Goal: Information Seeking & Learning: Learn about a topic

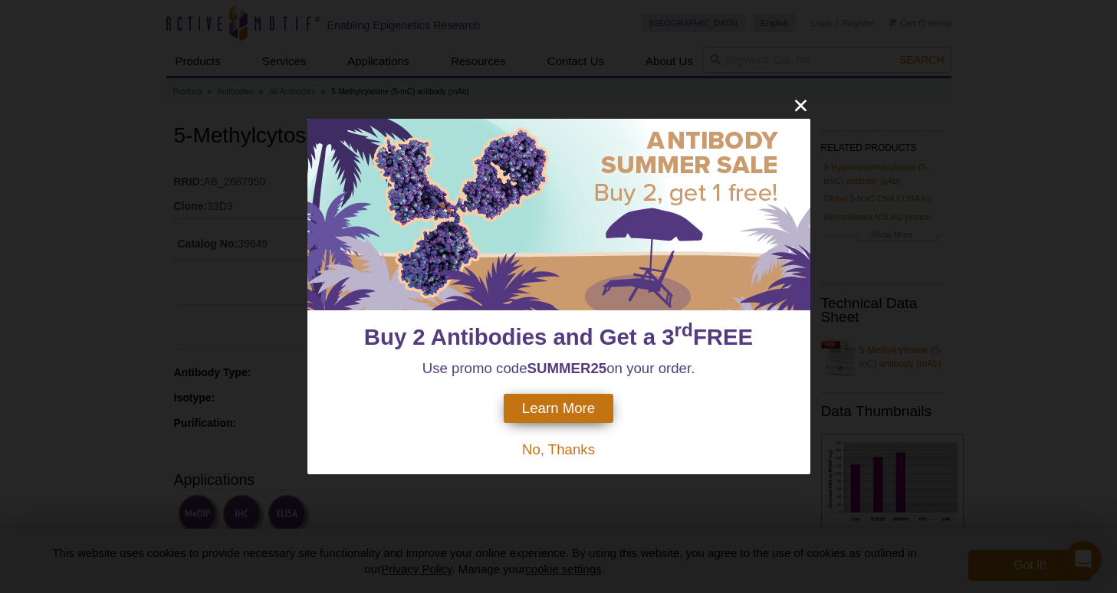
click at [801, 104] on icon "close" at bounding box center [799, 105] width 11 height 11
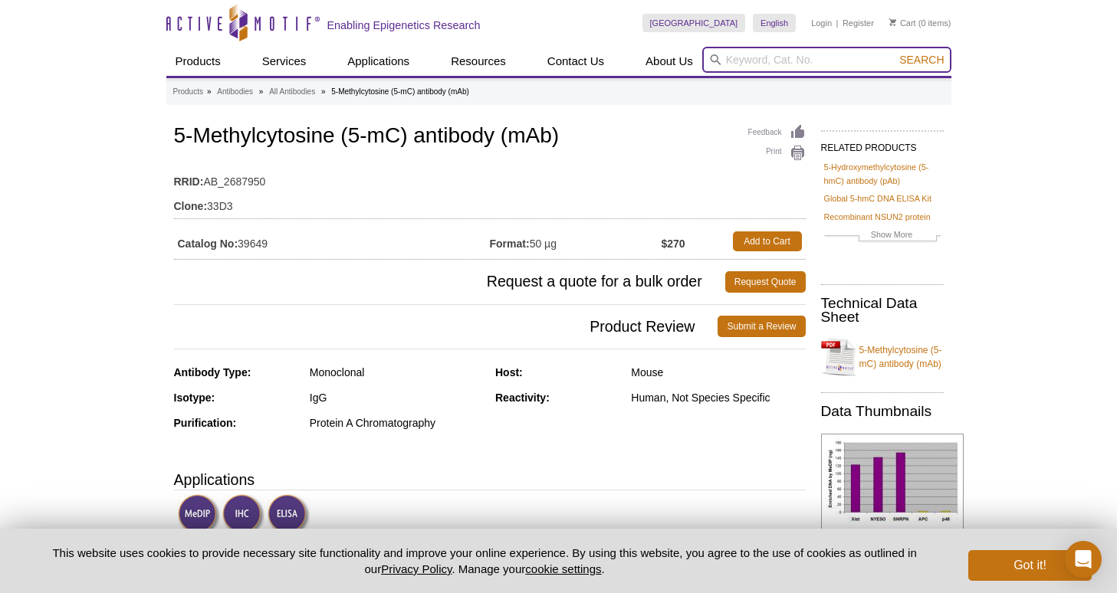
click at [837, 65] on input "search" at bounding box center [826, 60] width 249 height 26
type input "61479"
click at [922, 60] on button "Search" at bounding box center [921, 60] width 54 height 14
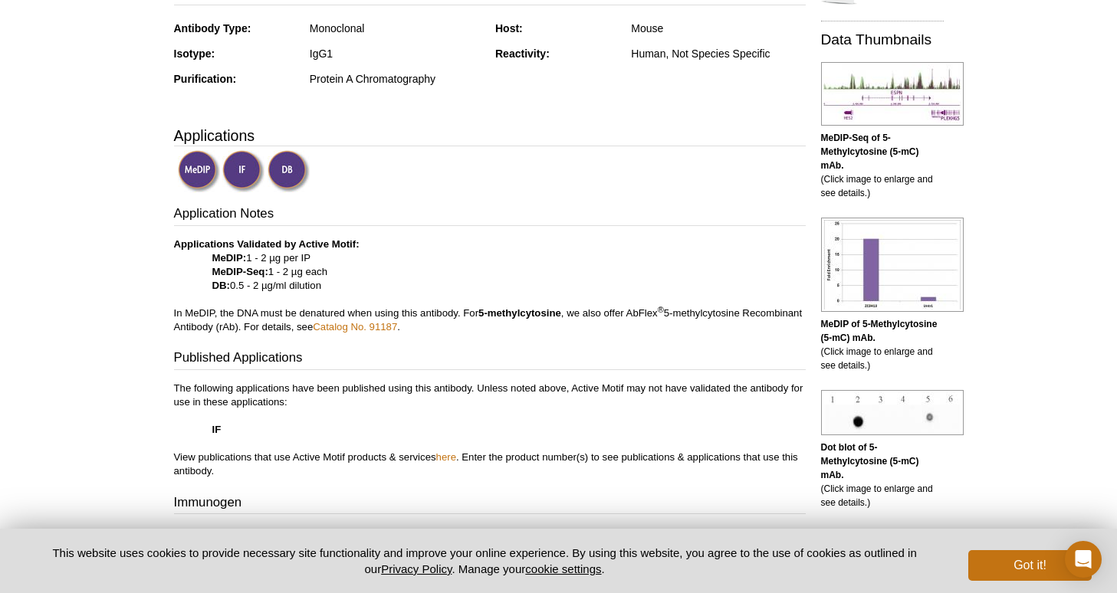
scroll to position [183, 0]
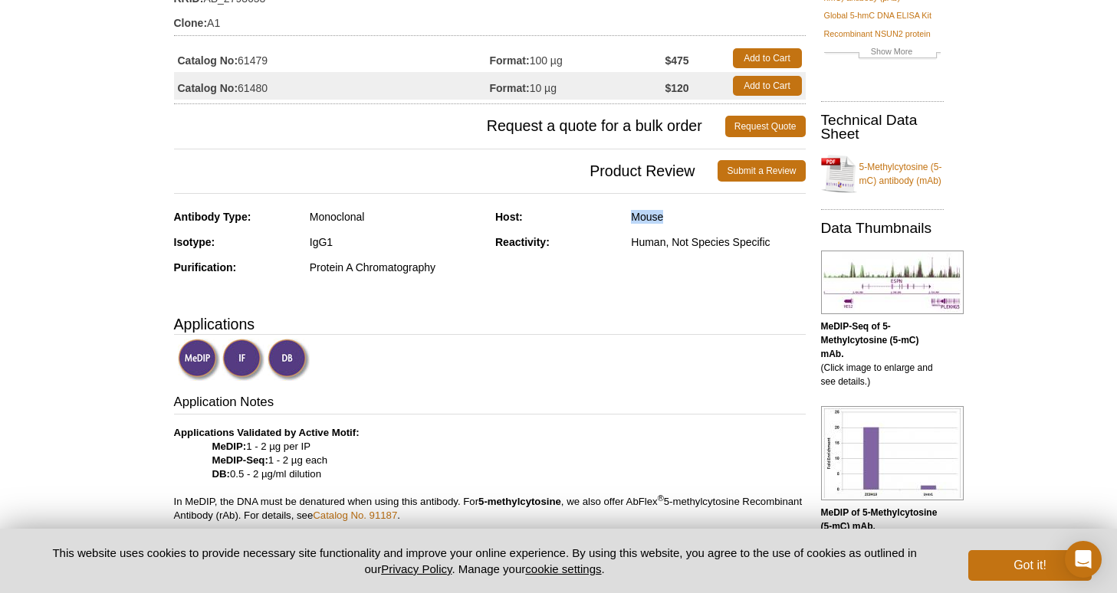
drag, startPoint x: 632, startPoint y: 217, endPoint x: 681, endPoint y: 219, distance: 48.3
click at [681, 219] on div "Mouse" at bounding box center [718, 217] width 174 height 14
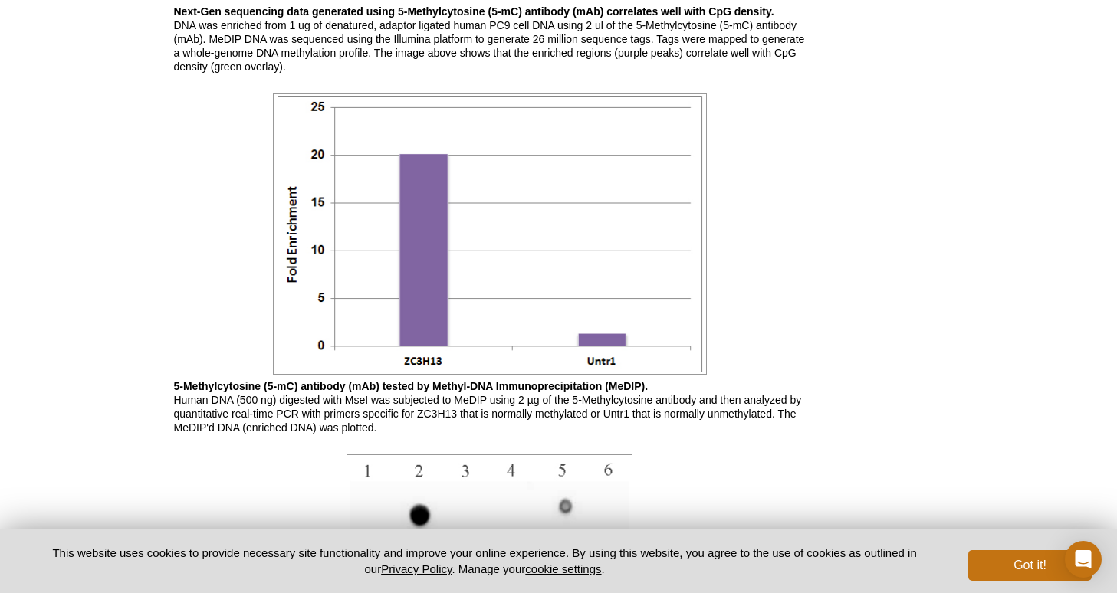
scroll to position [1357, 0]
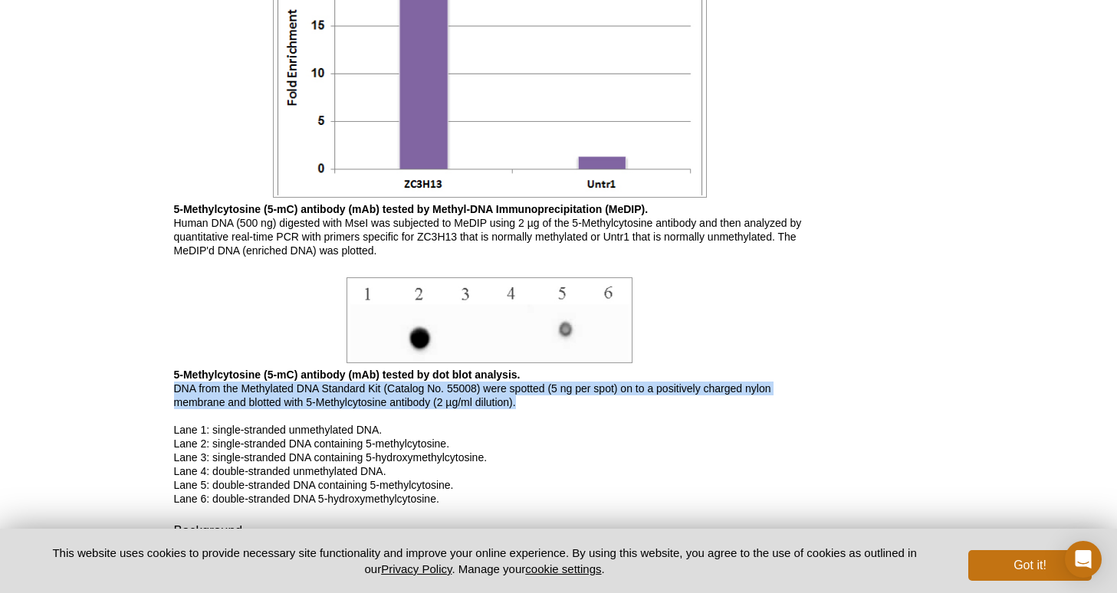
drag, startPoint x: 176, startPoint y: 386, endPoint x: 555, endPoint y: 404, distance: 379.8
click at [555, 404] on p "5-Methylcytosine (5-mC) antibody (mAb) tested by dot blot analysis. DNA from th…" at bounding box center [490, 437] width 632 height 138
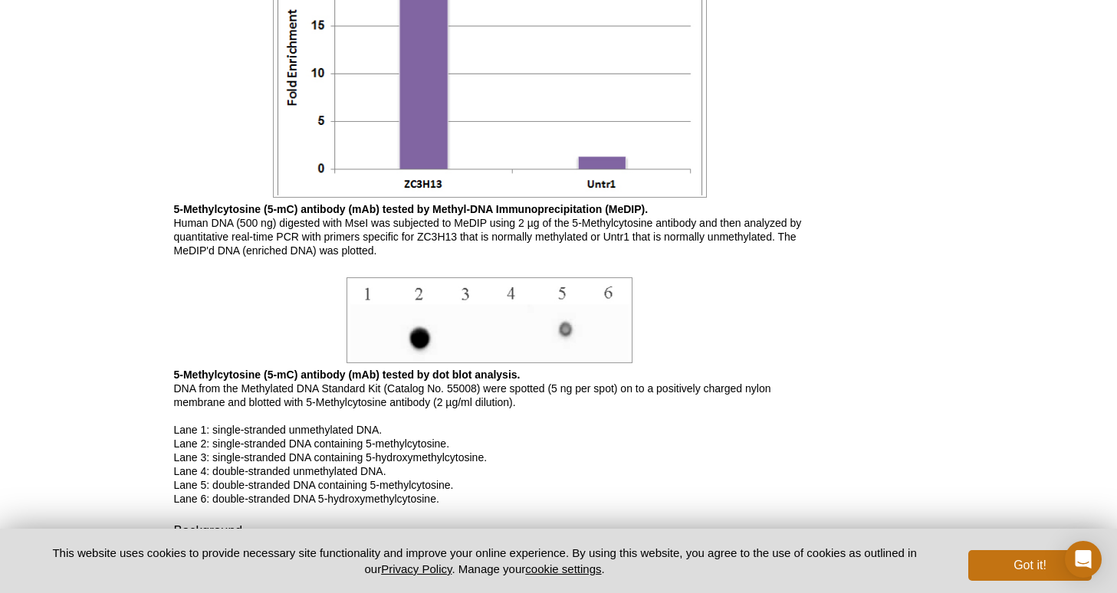
click at [593, 433] on p "5-Methylcytosine (5-mC) antibody (mAb) tested by dot blot analysis. DNA from th…" at bounding box center [490, 437] width 632 height 138
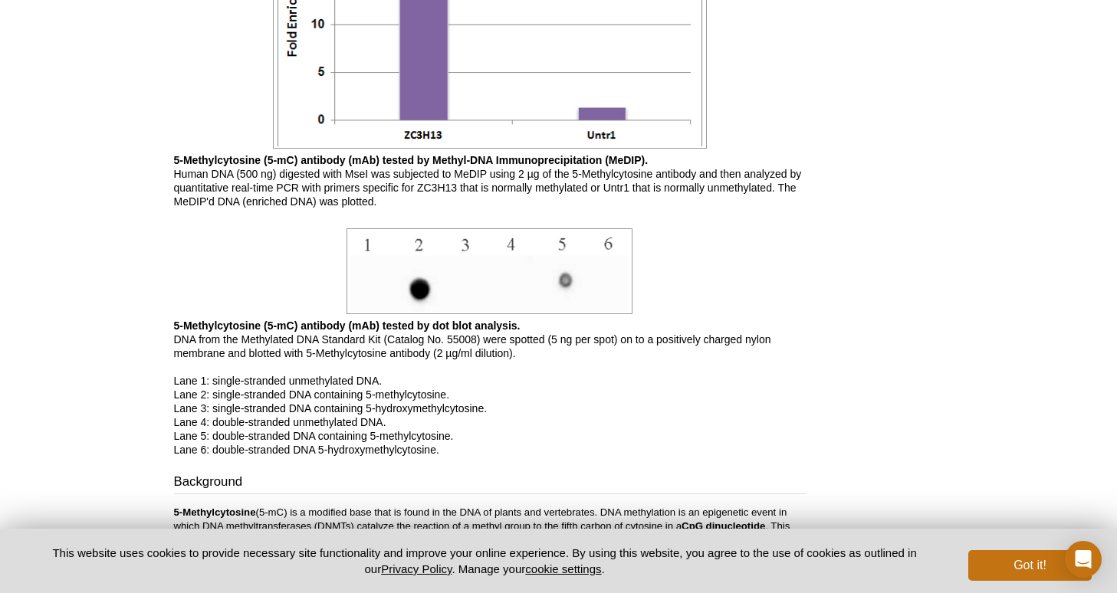
scroll to position [1585, 0]
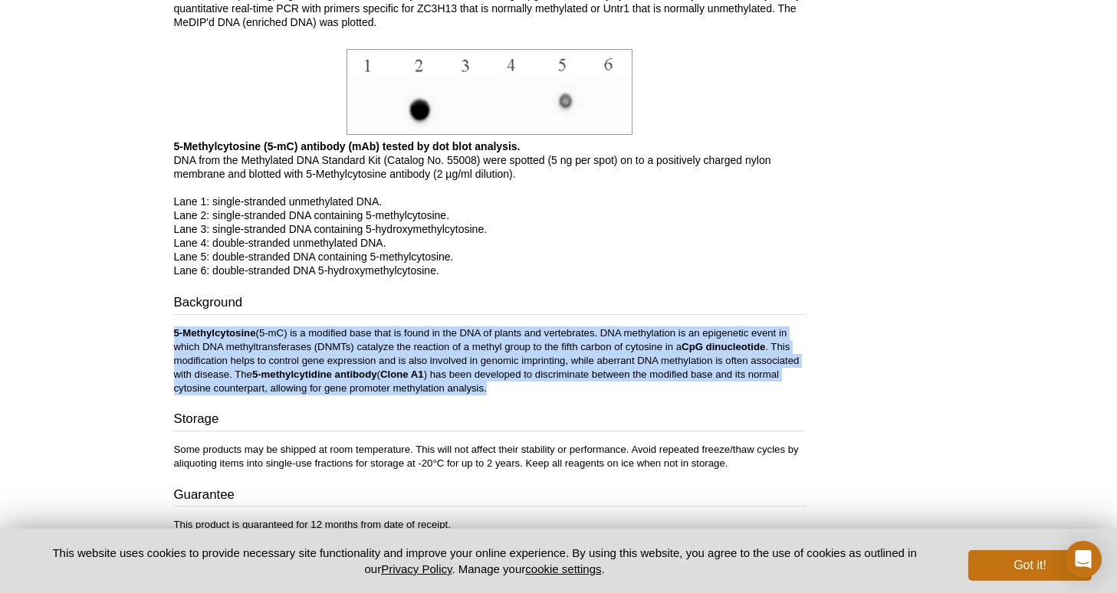
drag, startPoint x: 174, startPoint y: 332, endPoint x: 513, endPoint y: 390, distance: 343.7
click at [513, 390] on p "5-Methylcytosine (5-mC) is a modified base that is found in the DNA of plants a…" at bounding box center [490, 361] width 632 height 69
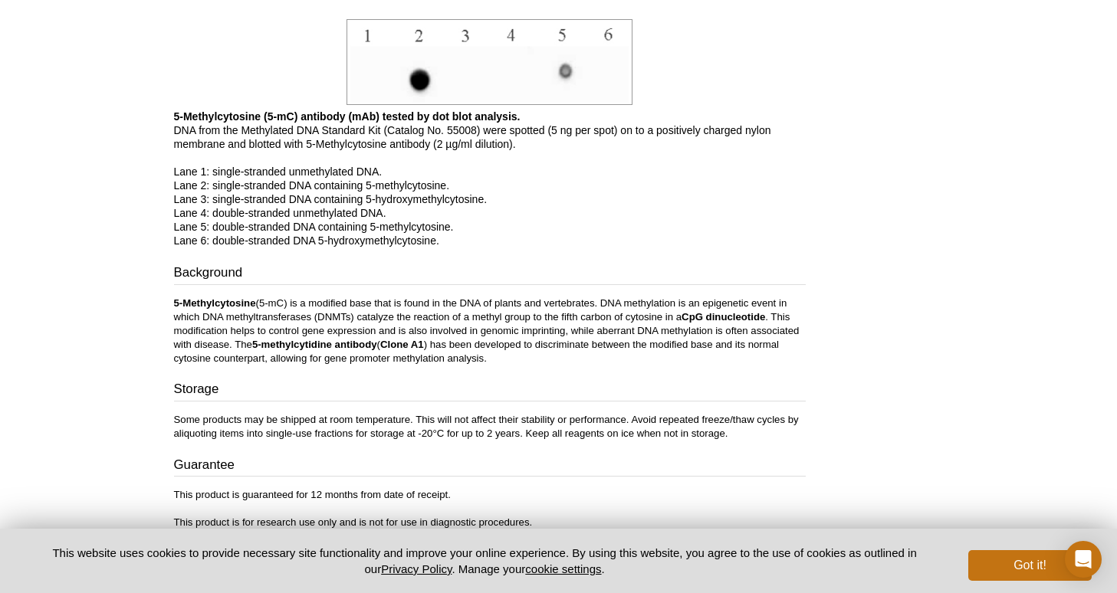
scroll to position [1822, 0]
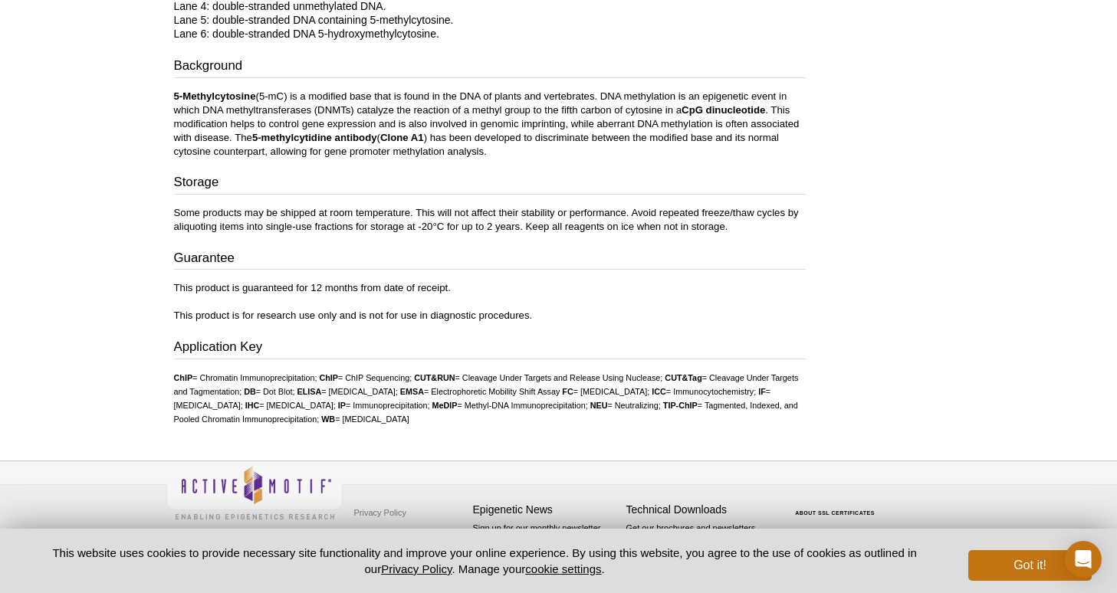
drag, startPoint x: 470, startPoint y: 418, endPoint x: 583, endPoint y: 422, distance: 113.5
click at [583, 422] on ul "ChIP = Chromatin Immunoprecipitation; ChIP = ChIP Sequencing; CUT&RUN = Cleavag…" at bounding box center [490, 398] width 632 height 55
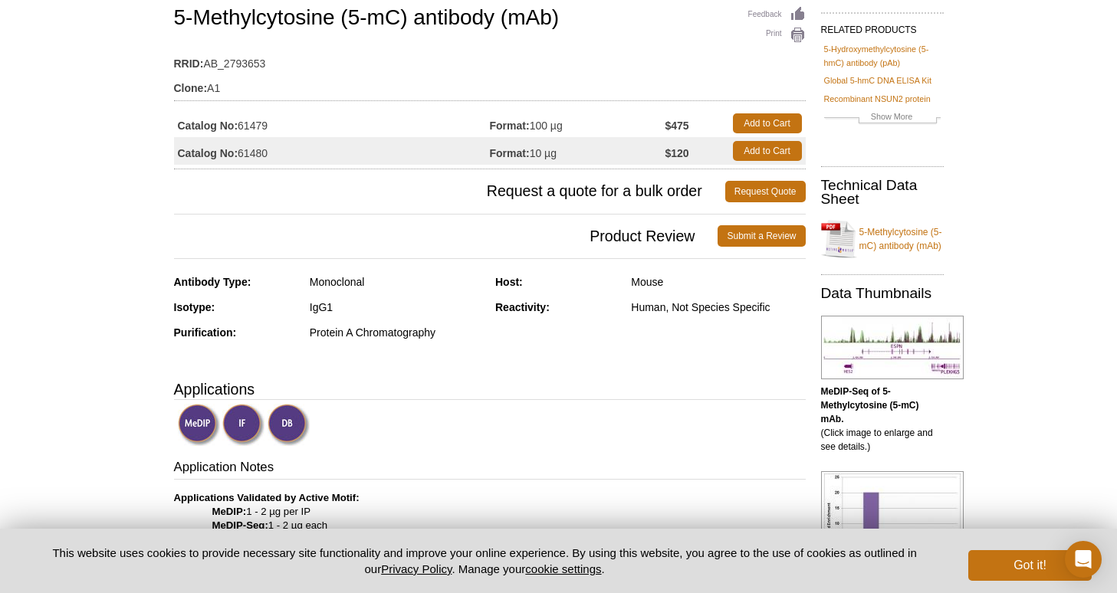
scroll to position [59, 0]
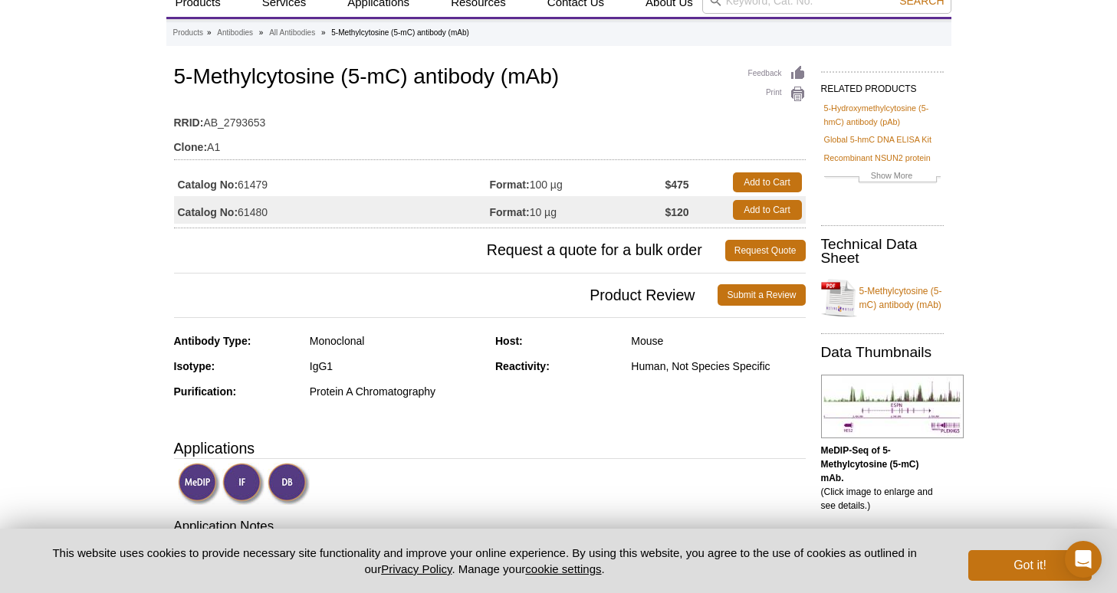
click at [422, 186] on td "Catalog No: 61479" at bounding box center [332, 183] width 316 height 28
click at [253, 186] on td "Catalog No: 61479" at bounding box center [332, 183] width 316 height 28
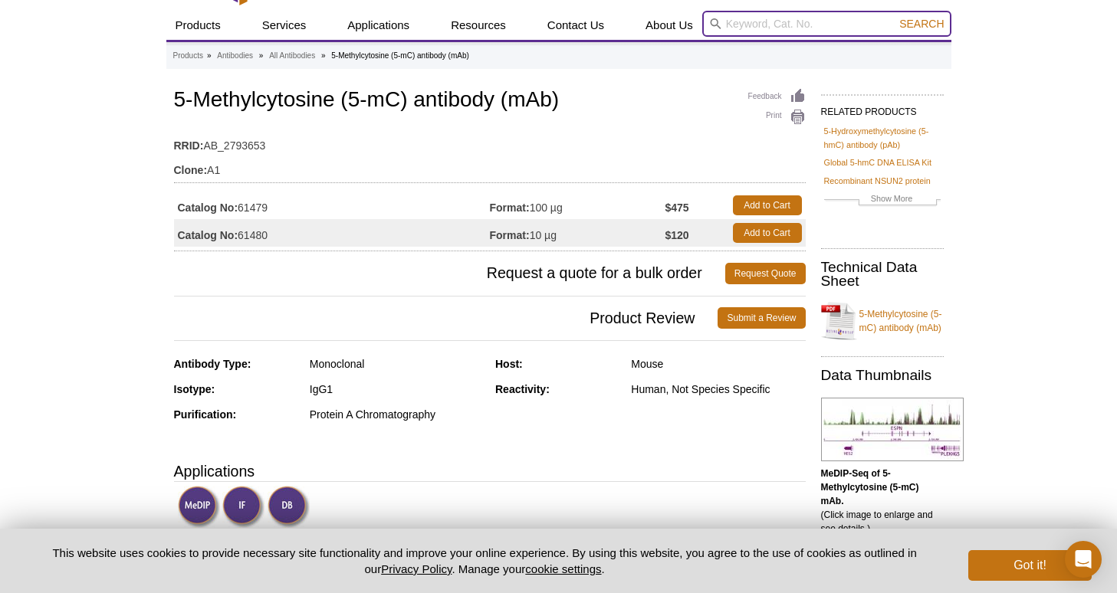
click at [743, 21] on input "search" at bounding box center [826, 24] width 249 height 26
type input "5hmc"
click at [922, 24] on button "Search" at bounding box center [921, 24] width 54 height 14
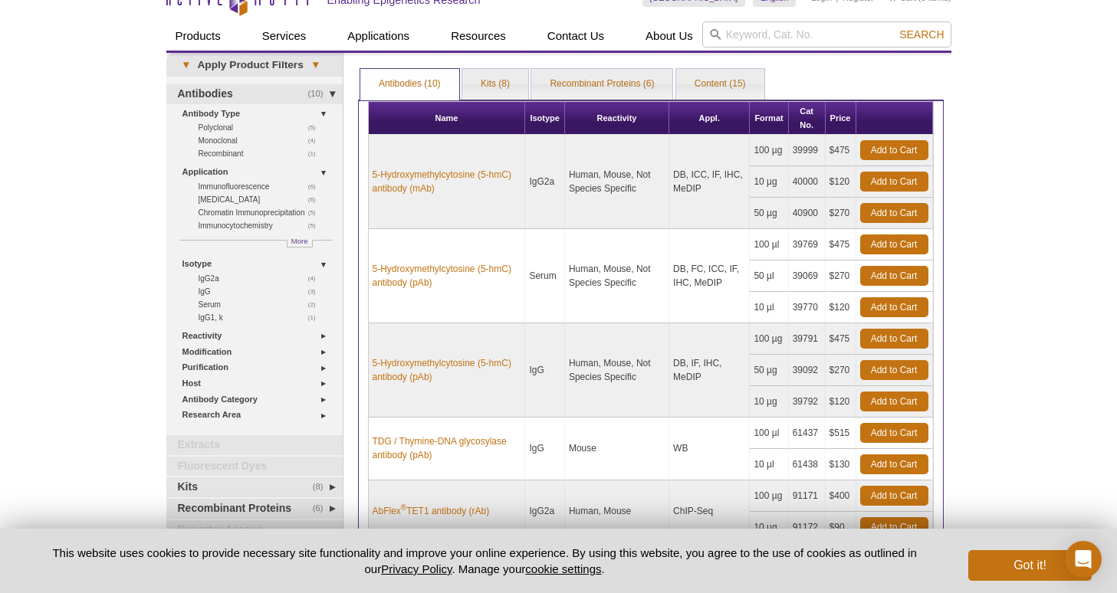
scroll to position [74, 0]
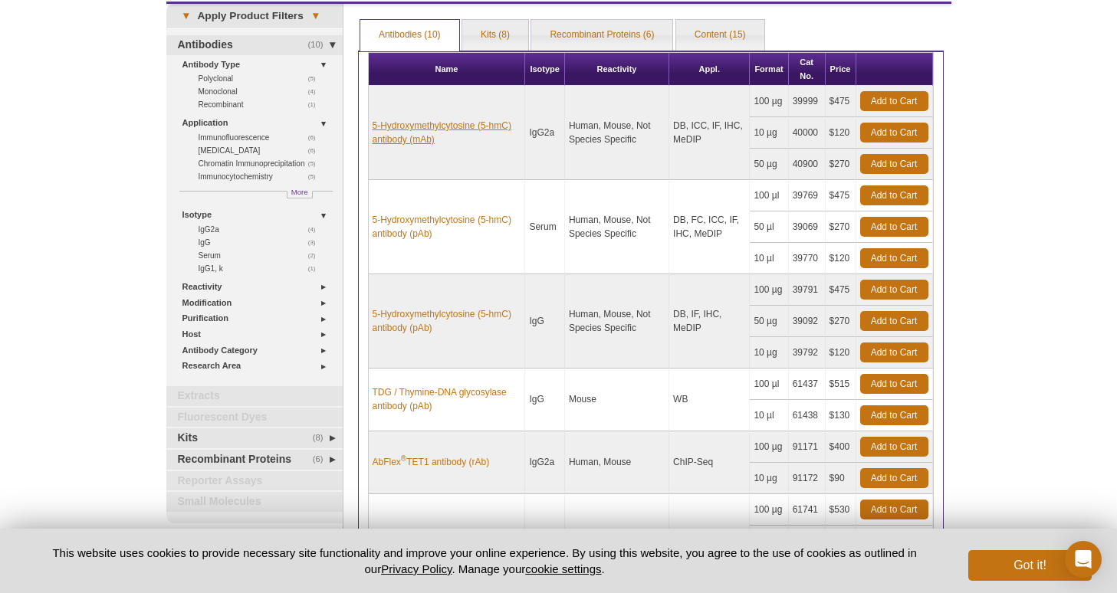
click at [478, 121] on link "5-Hydroxymethylcytosine (5-hmC) antibody (mAb)" at bounding box center [446, 133] width 149 height 28
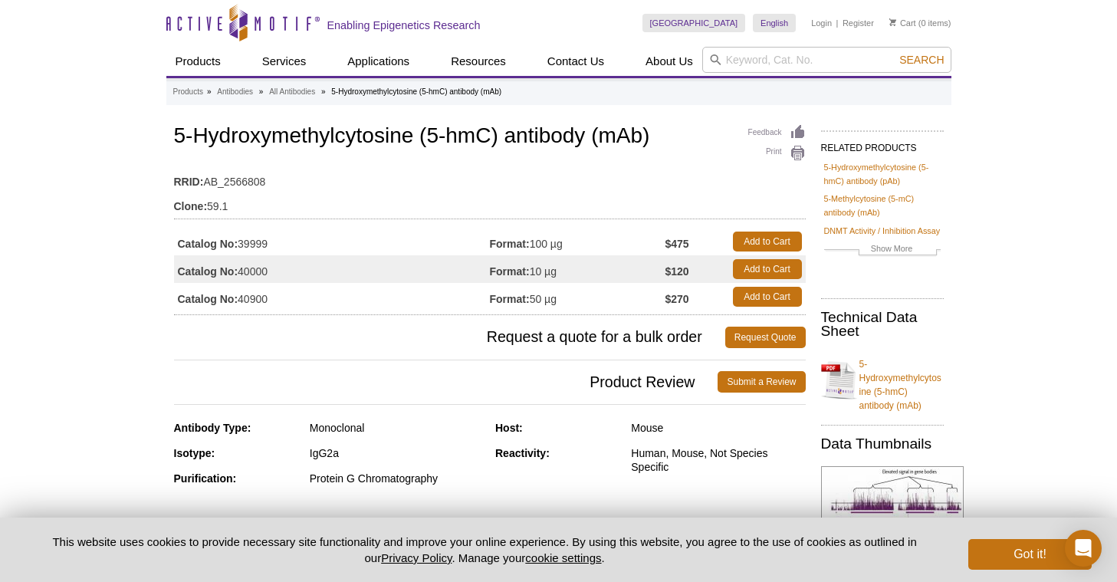
click at [433, 303] on td "Catalog No: 40900" at bounding box center [332, 297] width 316 height 28
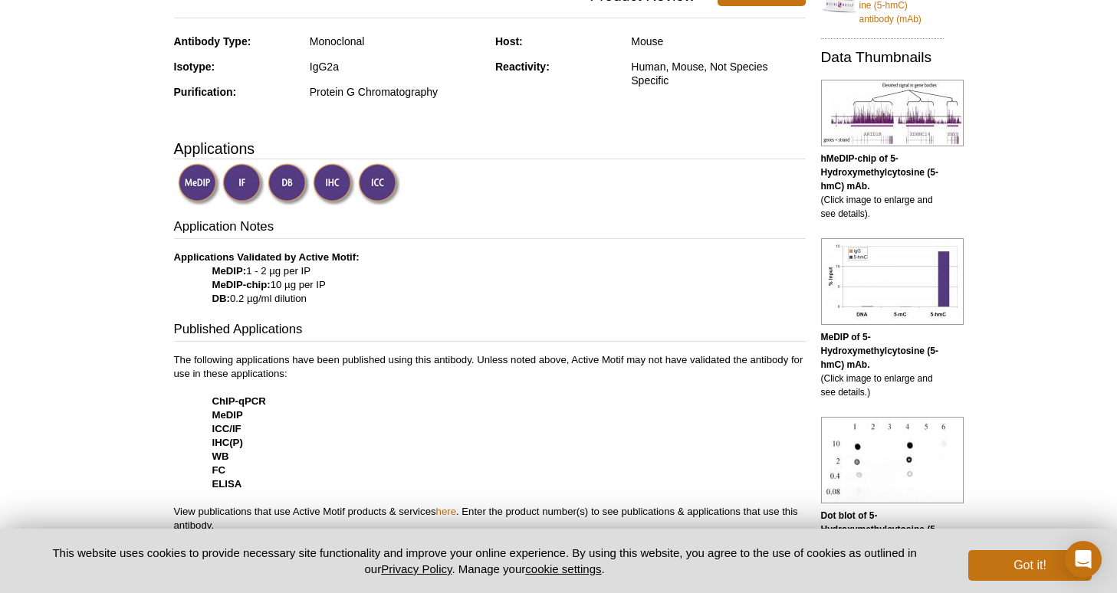
scroll to position [466, 0]
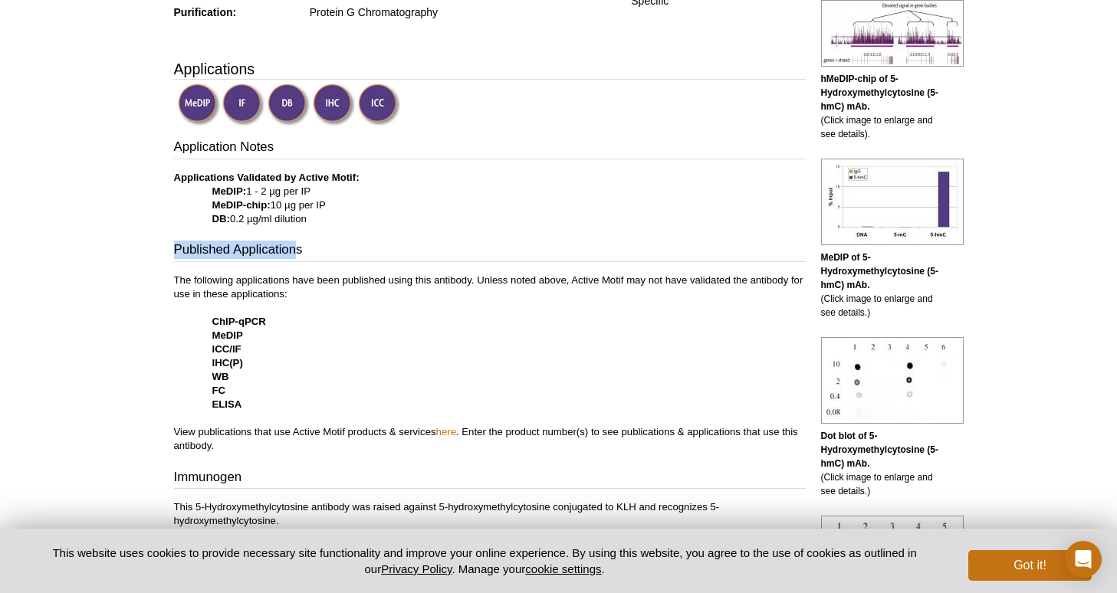
drag, startPoint x: 174, startPoint y: 250, endPoint x: 296, endPoint y: 251, distance: 121.9
click at [296, 251] on h3 "Published Applications" at bounding box center [490, 251] width 632 height 21
drag, startPoint x: 177, startPoint y: 248, endPoint x: 330, endPoint y: 252, distance: 152.6
click at [330, 252] on h3 "Published Applications" at bounding box center [490, 251] width 632 height 21
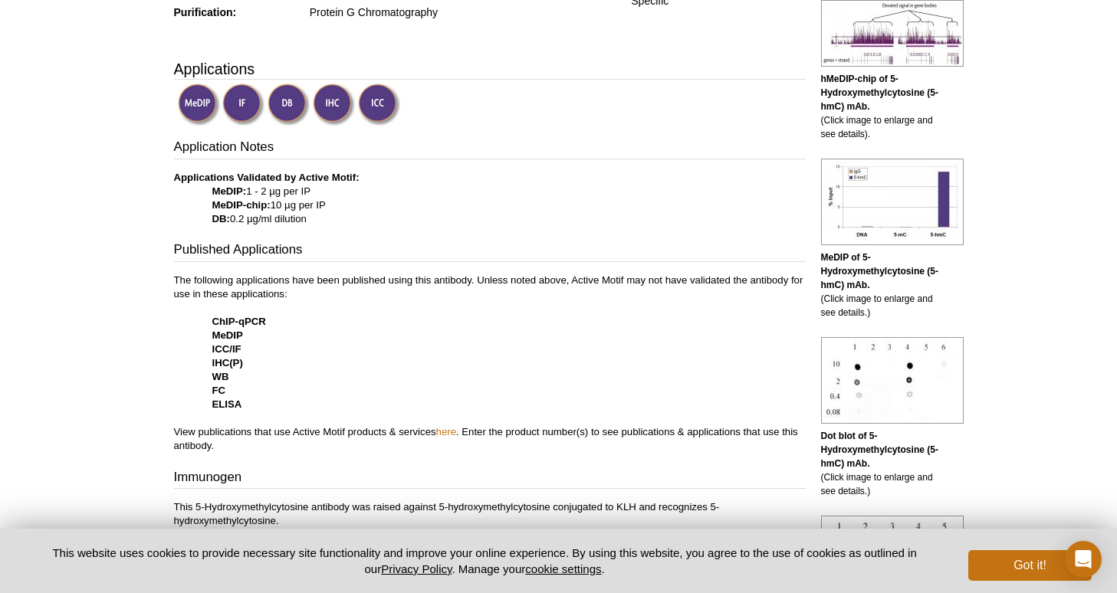
click at [260, 324] on strong "ChIP-qPCR" at bounding box center [239, 321] width 54 height 11
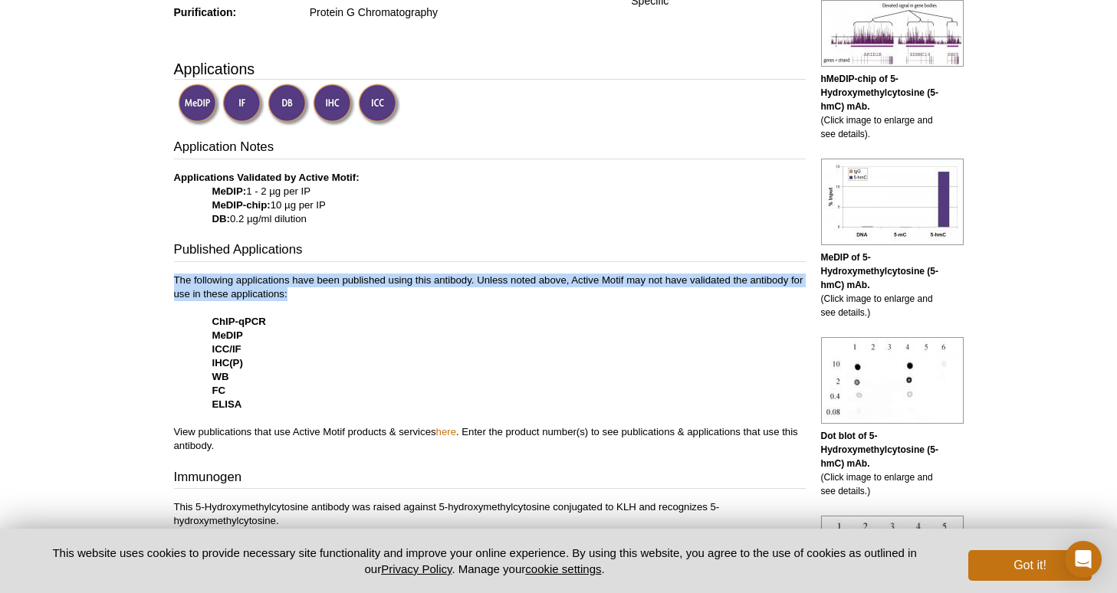
drag, startPoint x: 173, startPoint y: 281, endPoint x: 294, endPoint y: 299, distance: 121.6
click at [294, 299] on p "The following applications have been published using this antibody. Unless note…" at bounding box center [490, 363] width 632 height 179
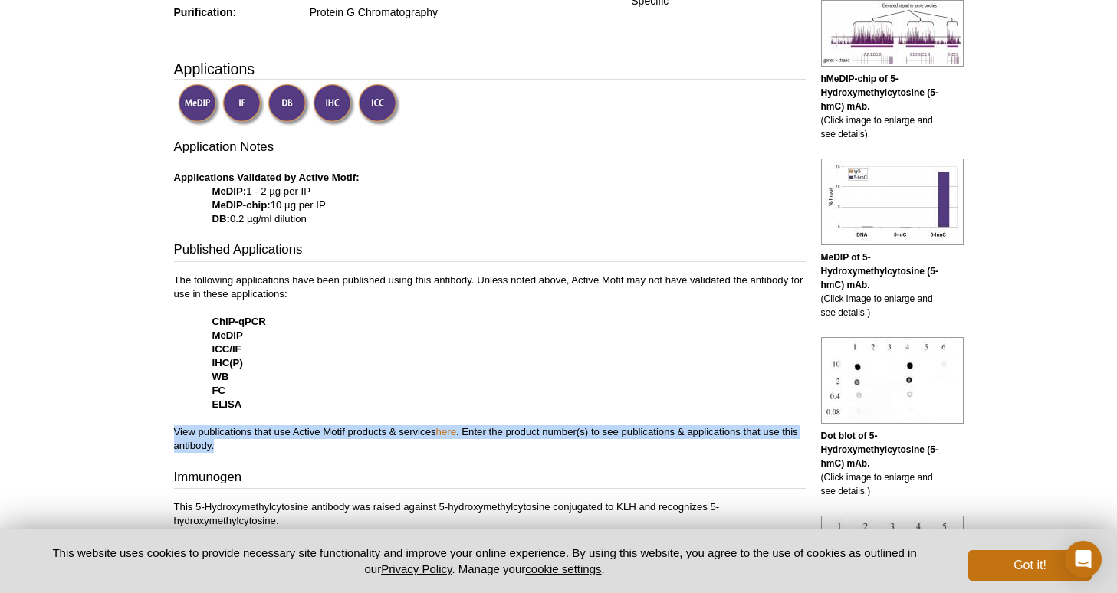
drag, startPoint x: 175, startPoint y: 430, endPoint x: 224, endPoint y: 444, distance: 51.0
click at [224, 444] on p "The following applications have been published using this antibody. Unless note…" at bounding box center [490, 363] width 632 height 179
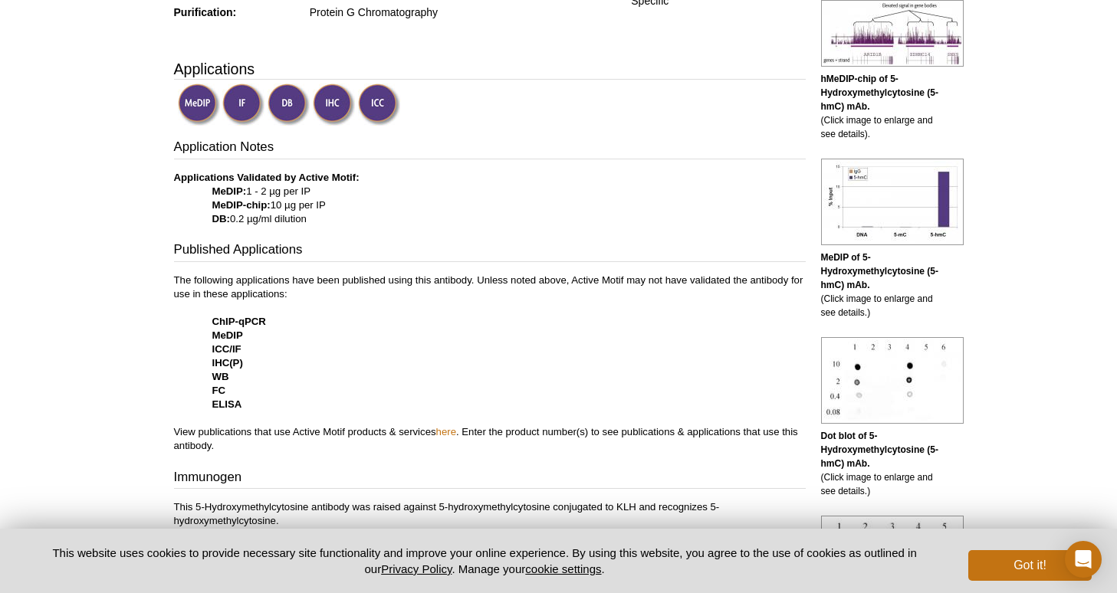
click at [341, 379] on p "The following applications have been published using this antibody. Unless note…" at bounding box center [490, 363] width 632 height 179
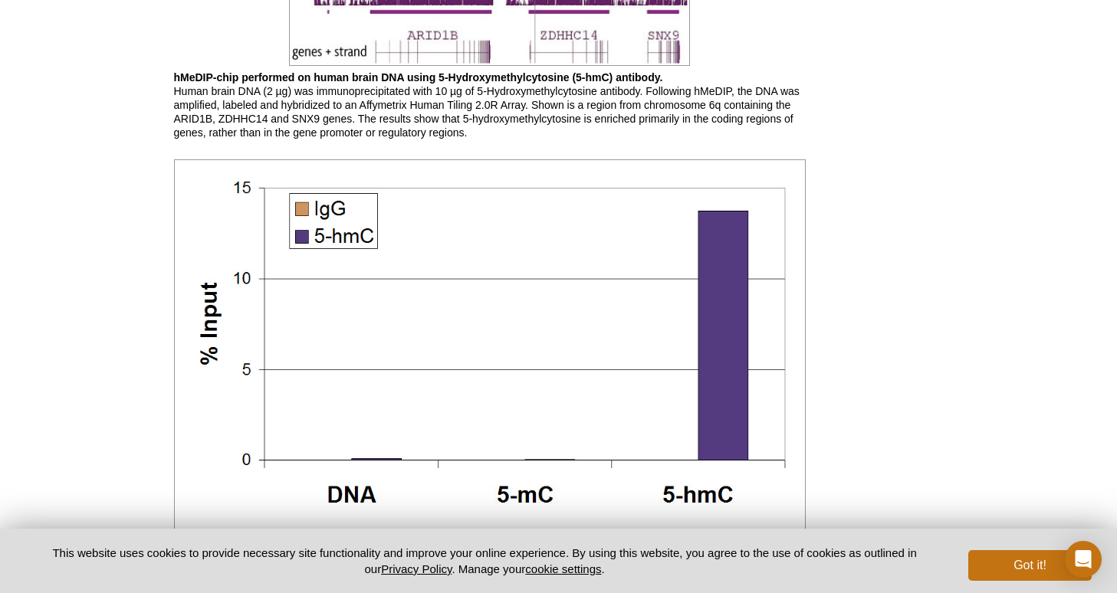
scroll to position [1599, 0]
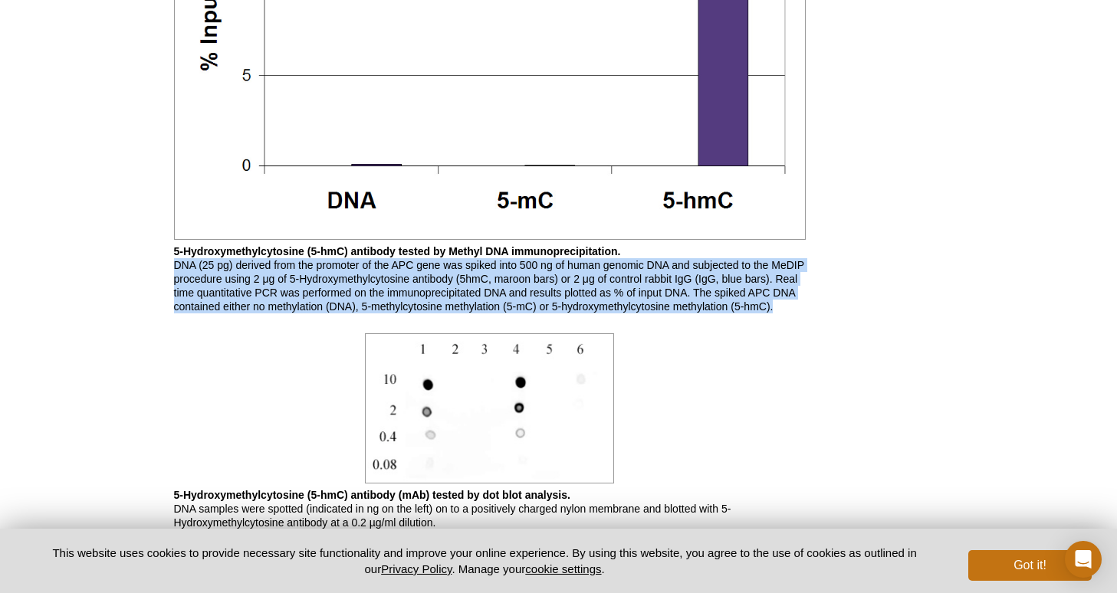
drag, startPoint x: 174, startPoint y: 262, endPoint x: 775, endPoint y: 311, distance: 602.9
click at [775, 311] on p "5-Hydroxymethylcytosine (5-hmC) antibody tested by Methyl DNA immunoprecipitati…" at bounding box center [490, 278] width 632 height 69
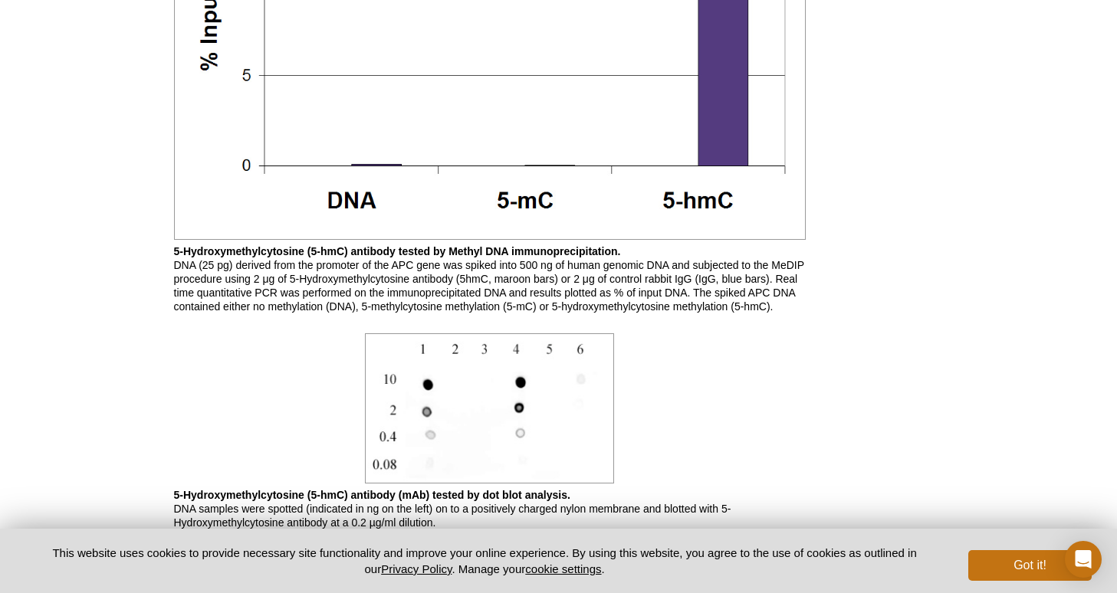
click at [736, 359] on div at bounding box center [490, 409] width 632 height 158
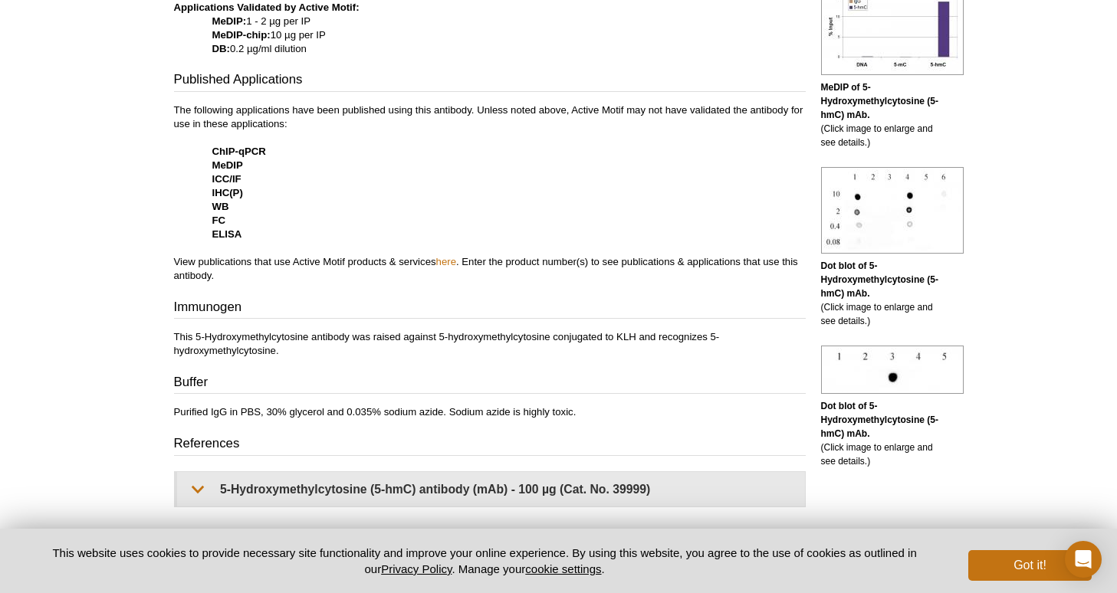
scroll to position [409, 0]
